Goal: Information Seeking & Learning: Learn about a topic

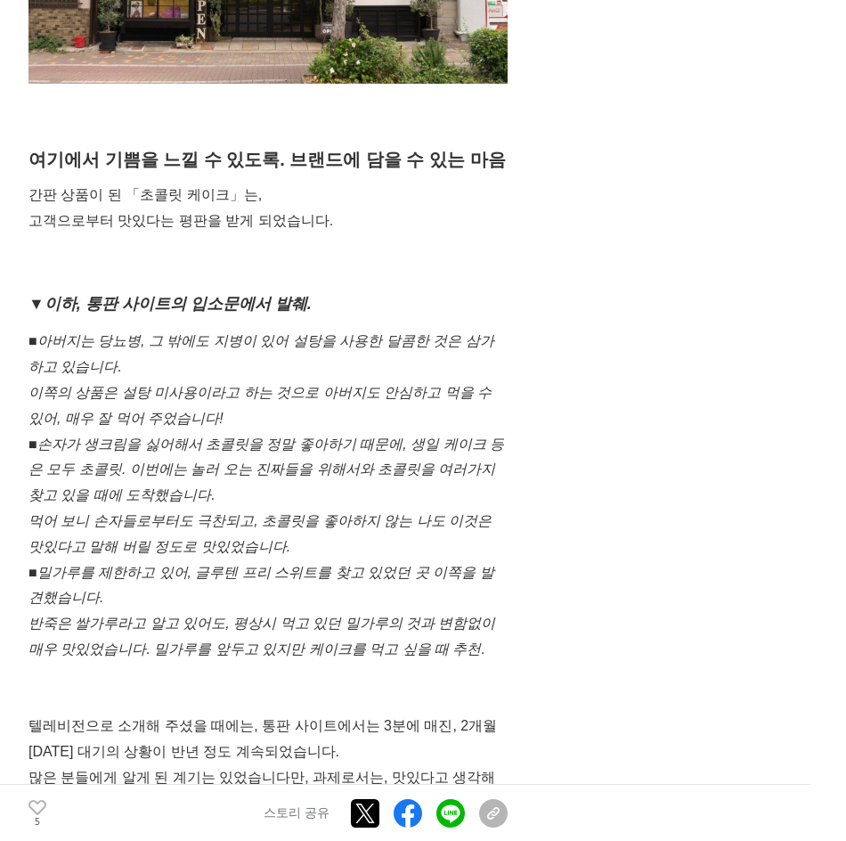
scroll to position [4542, 0]
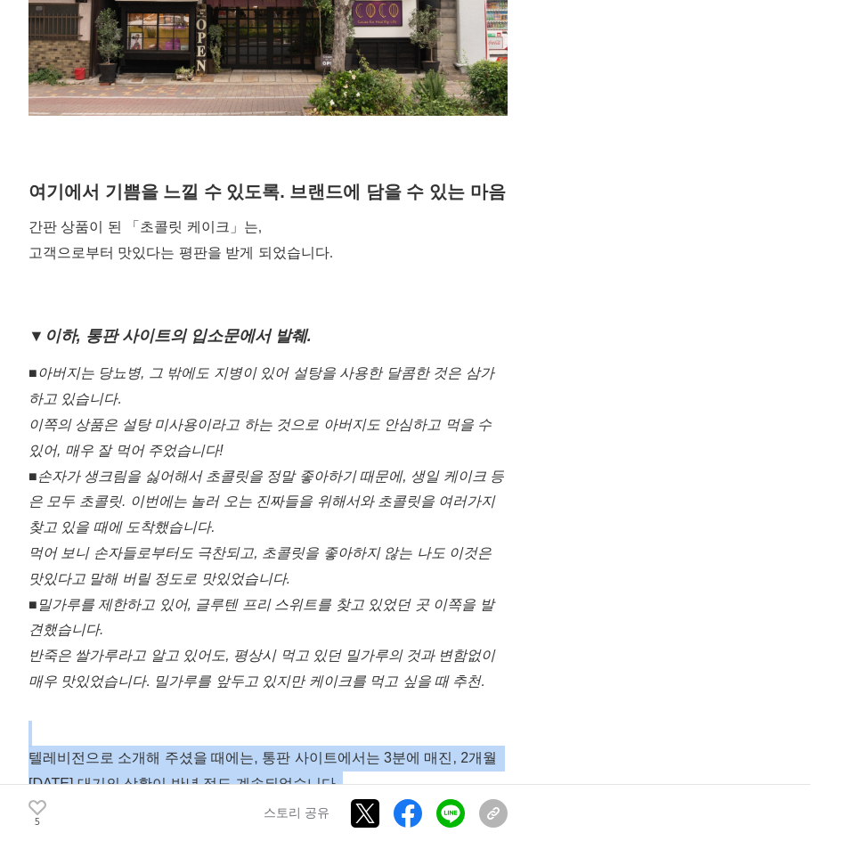
drag, startPoint x: 307, startPoint y: 719, endPoint x: 35, endPoint y: 594, distance: 299.7
copy div "텔레비전으로 소개해 주셨을 때에는, 통판 사이트에서는 3분에 매진, 2개월 [DATE] 대기의 상황이 반년 정도 계속되었습니다. 많은 분들에게…"
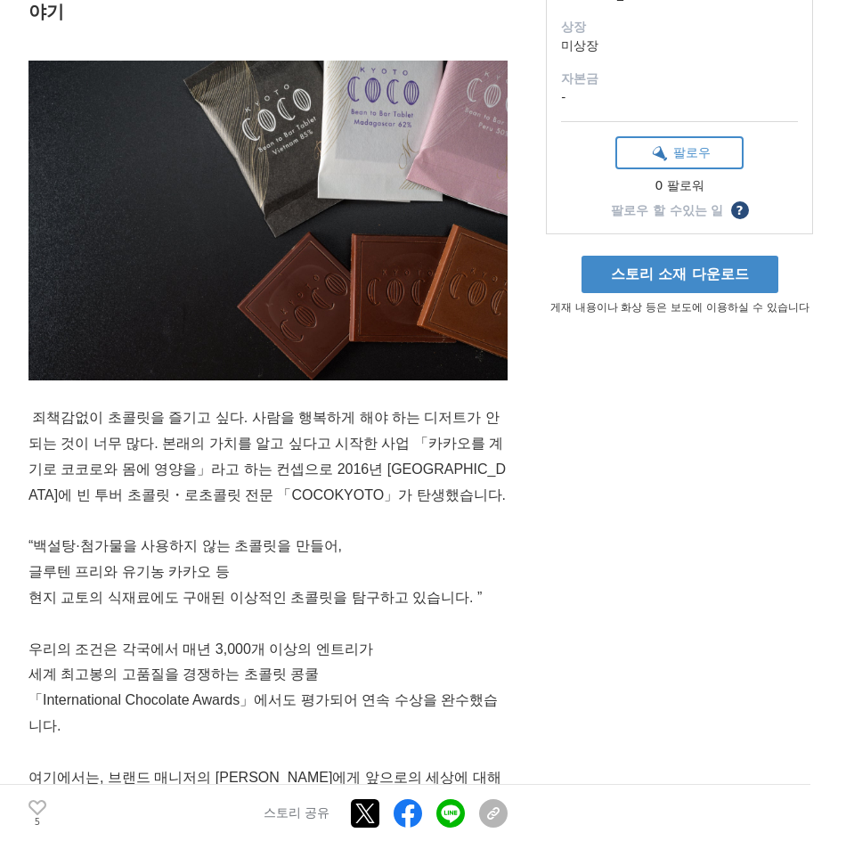
scroll to position [445, 0]
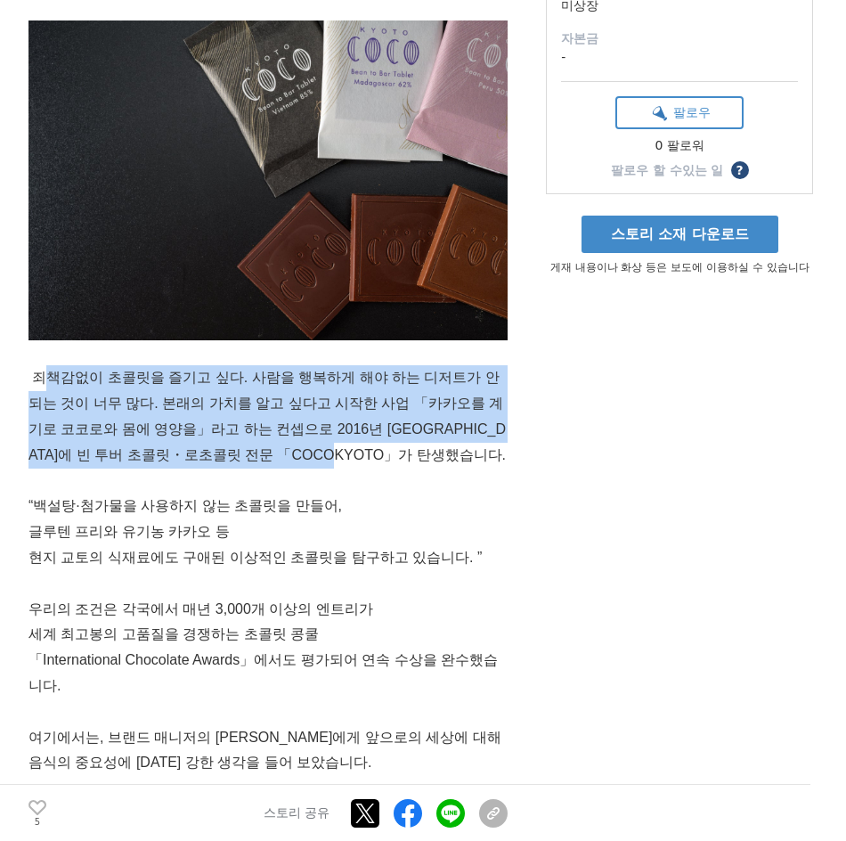
drag, startPoint x: 381, startPoint y: 436, endPoint x: 49, endPoint y: 351, distance: 343.0
click at [49, 365] on p "죄책감없이 초콜릿을 즐기고 싶다. 사람을 행복하게 해야 하는 디저트가 안 되는 것이 너무 많다. 본래의 가치를 알고 싶다고 시작한 사업 「카카…" at bounding box center [267, 416] width 479 height 102
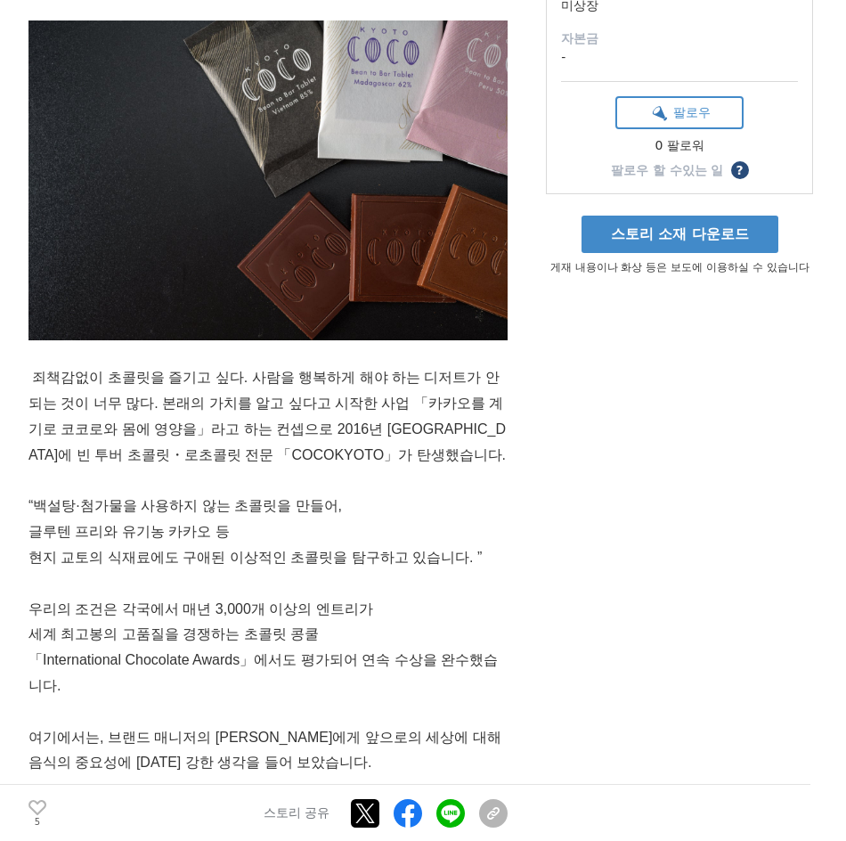
click at [503, 545] on p "현지 교토의 식재료에도 구애된 이상적인 초콜릿을 탐구하고 있습니다. ”" at bounding box center [267, 558] width 479 height 26
drag, startPoint x: 15, startPoint y: 349, endPoint x: 330, endPoint y: 501, distance: 349.7
click at [330, 519] on p "글루텐 프리와 유기농 카카오 등" at bounding box center [267, 532] width 479 height 26
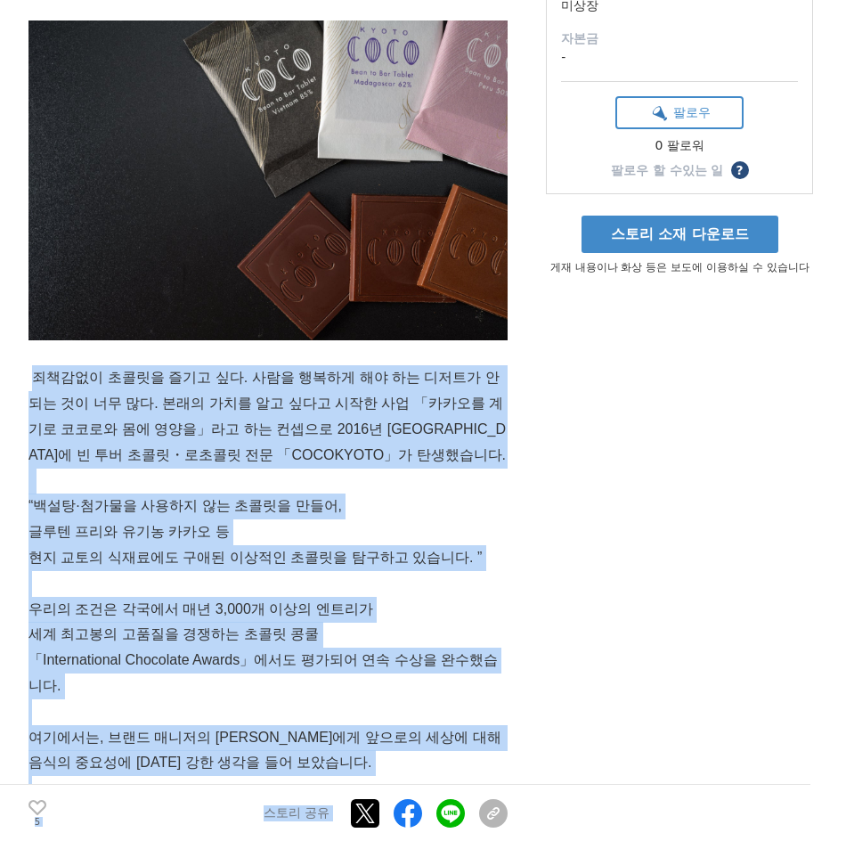
drag, startPoint x: 33, startPoint y: 349, endPoint x: 528, endPoint y: 726, distance: 622.2
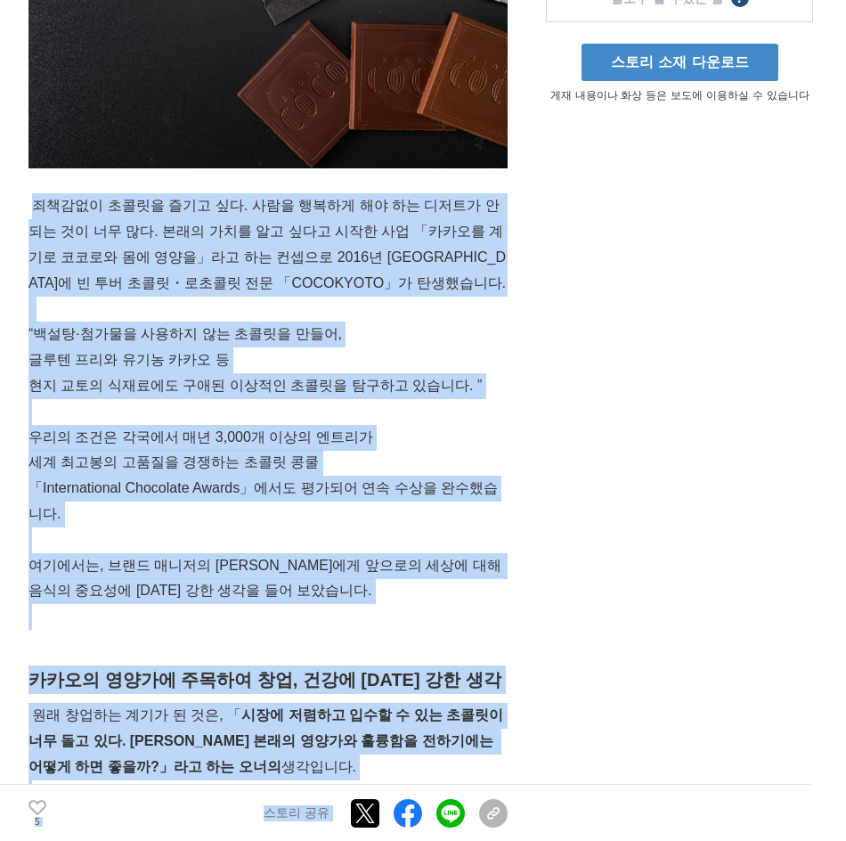
scroll to position [623, 0]
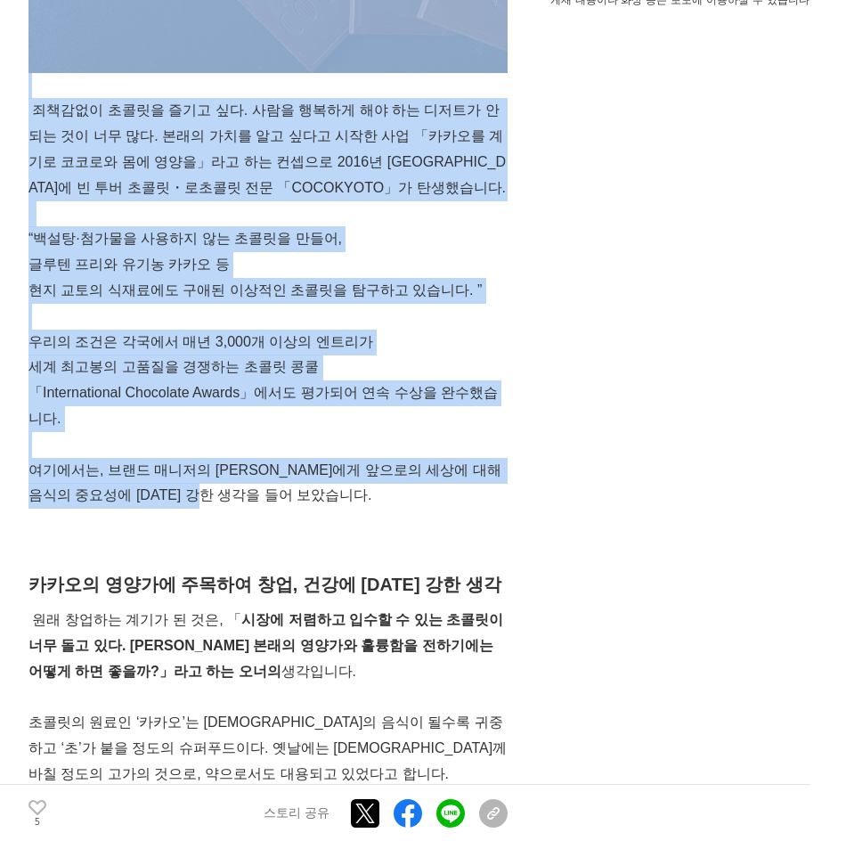
scroll to position [619, 0]
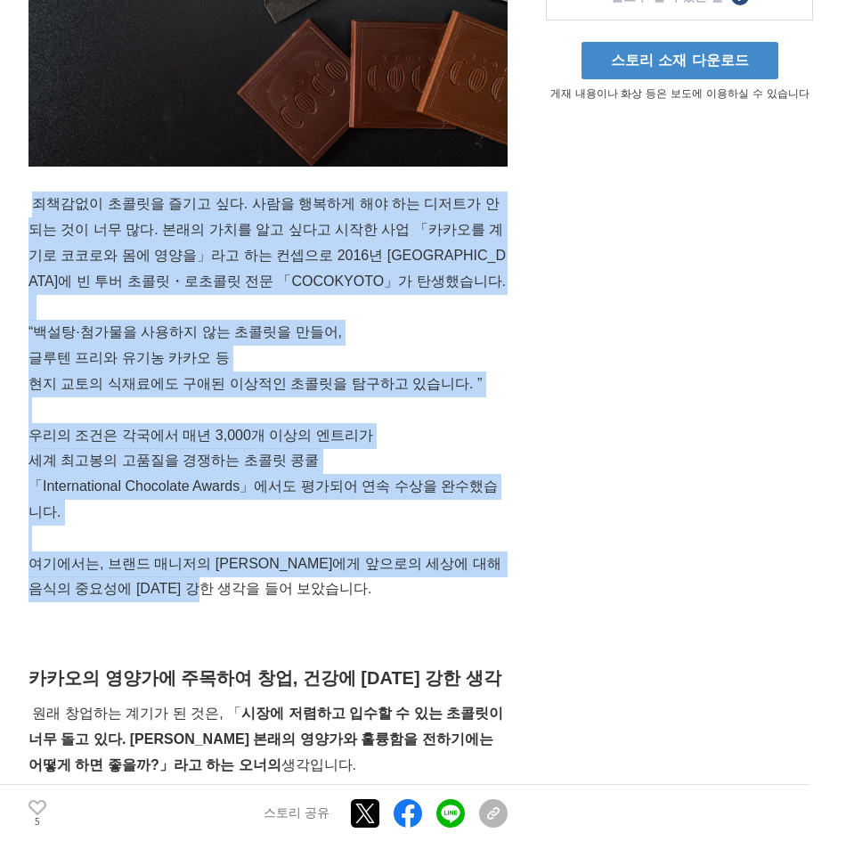
drag, startPoint x: 225, startPoint y: 476, endPoint x: 32, endPoint y: 185, distance: 348.8
copy div "죄책감없이 초콜릿을 즐기고 싶다. 사람을 행복하게 해야 하는 디저트가 안 되는 것이 너무 많다. 본래의 가치를 알고 싶다고 시작한 사업 「카카…"
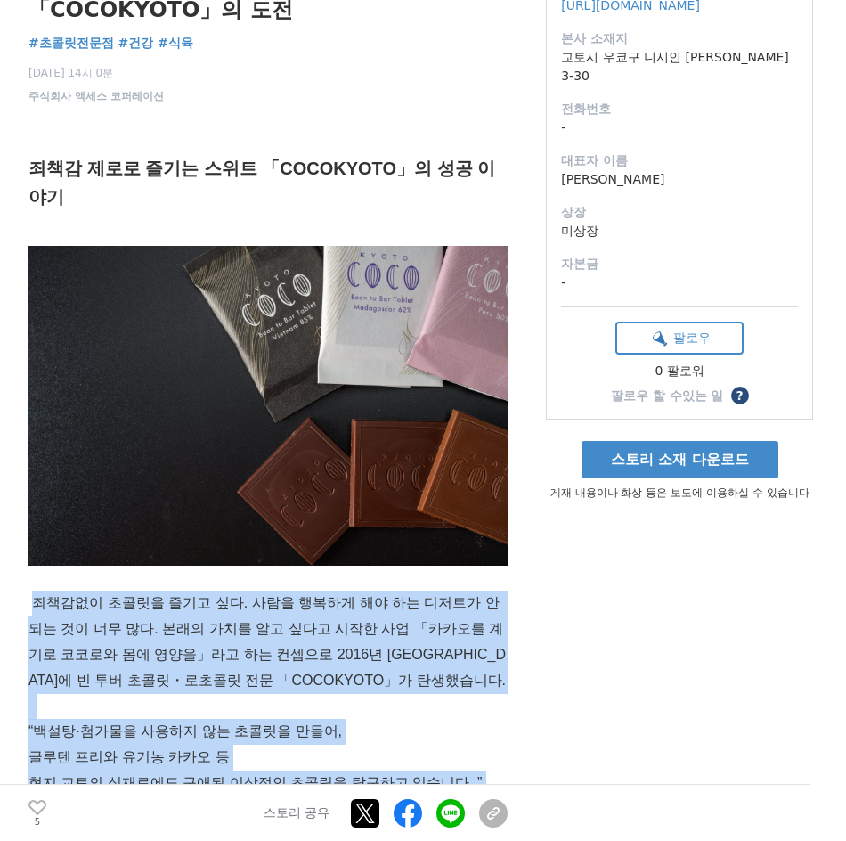
scroll to position [263, 0]
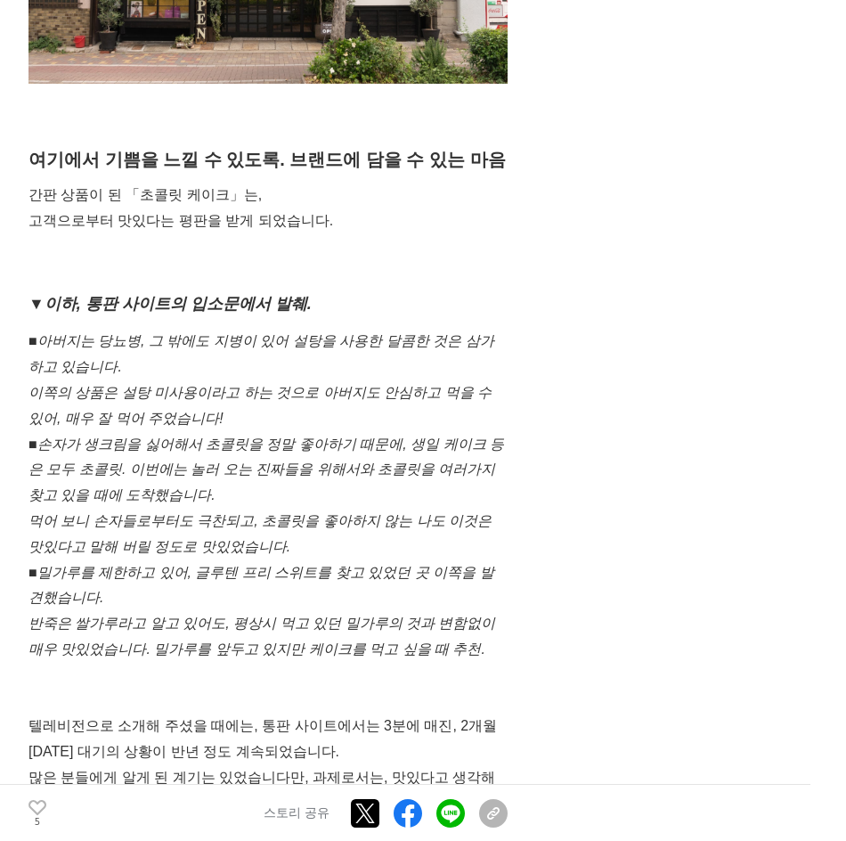
scroll to position [4631, 0]
